Goal: Task Accomplishment & Management: Use online tool/utility

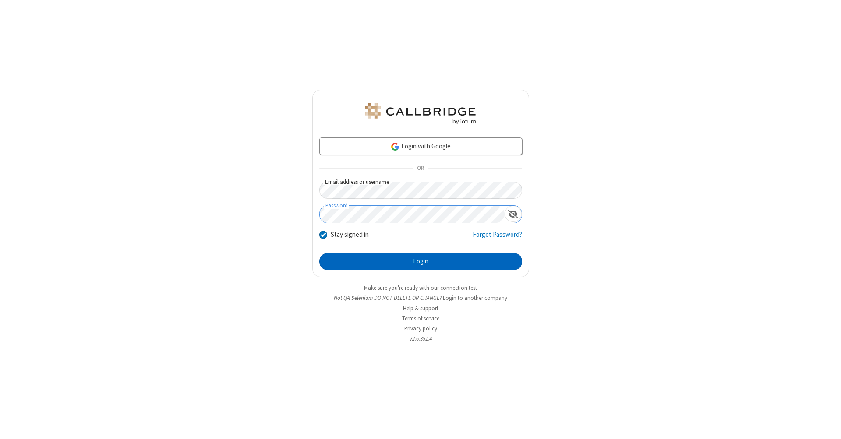
click at [421, 262] on button "Login" at bounding box center [420, 262] width 203 height 18
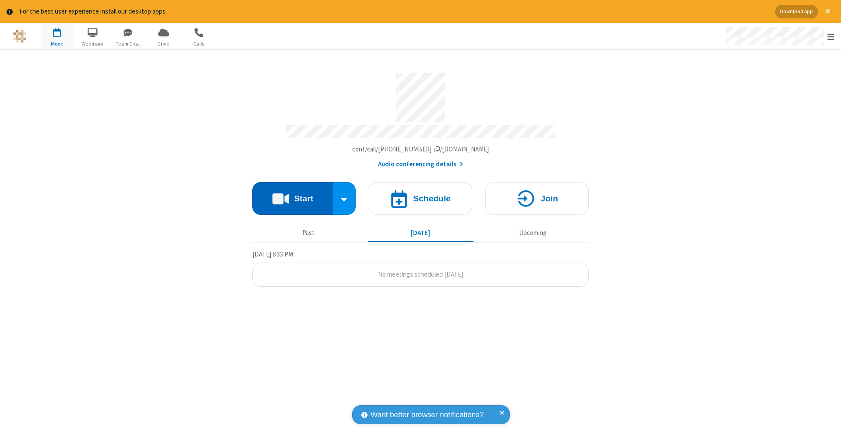
click at [293, 194] on button "Start" at bounding box center [292, 198] width 81 height 33
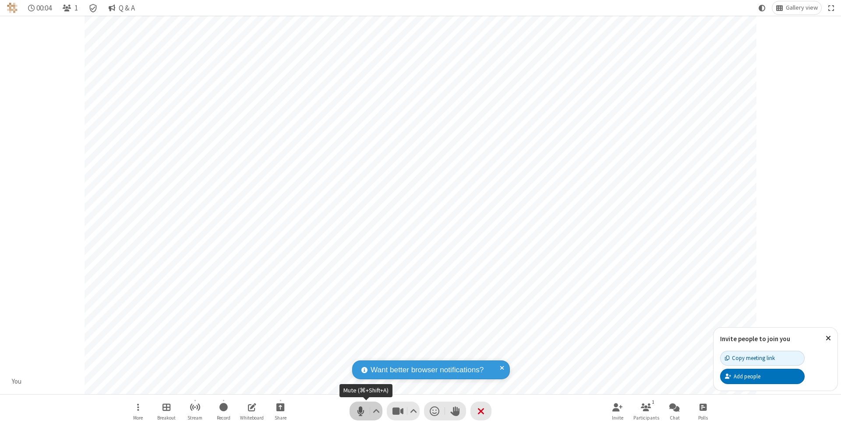
click at [361, 411] on span "Mute (⌘+Shift+A)" at bounding box center [360, 411] width 13 height 13
click at [361, 411] on span "Unmute (⌘+Shift+A)" at bounding box center [360, 411] width 13 height 13
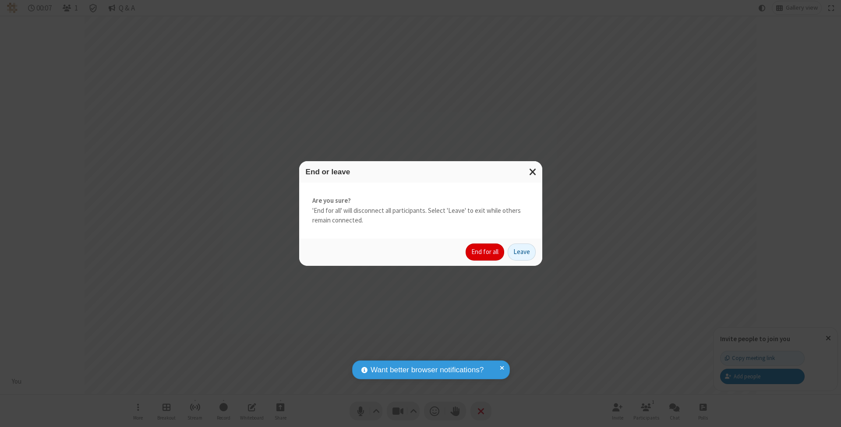
click at [485, 251] on button "End for all" at bounding box center [485, 253] width 39 height 18
